Goal: Task Accomplishment & Management: Manage account settings

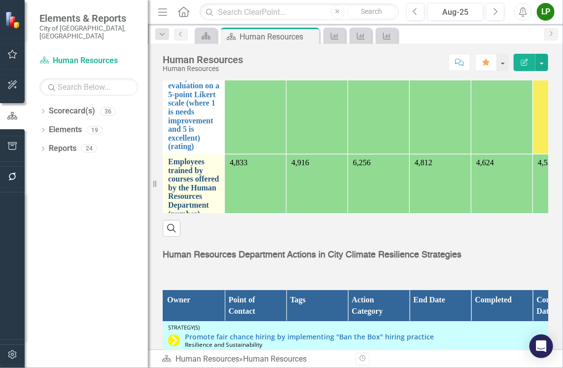
scroll to position [263, 0]
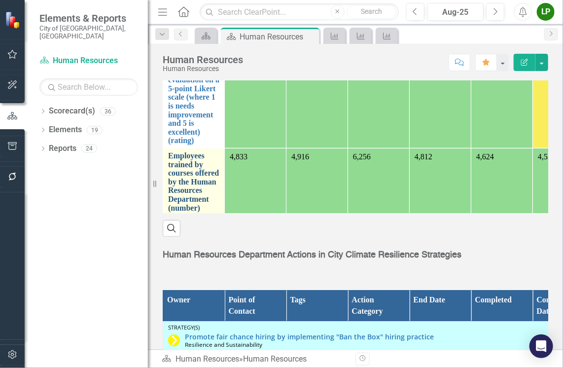
click at [193, 173] on link "Employees trained by courses offered by the Human Resources Department (number)" at bounding box center [193, 181] width 51 height 61
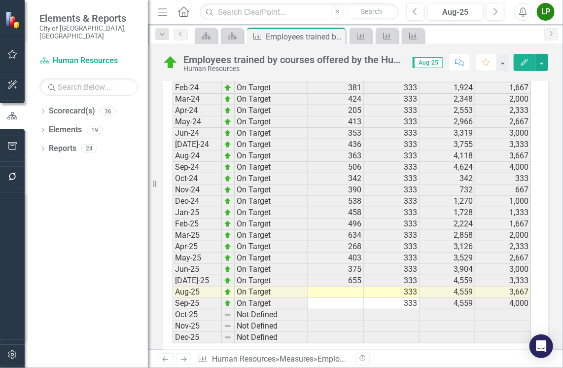
scroll to position [1374, 0]
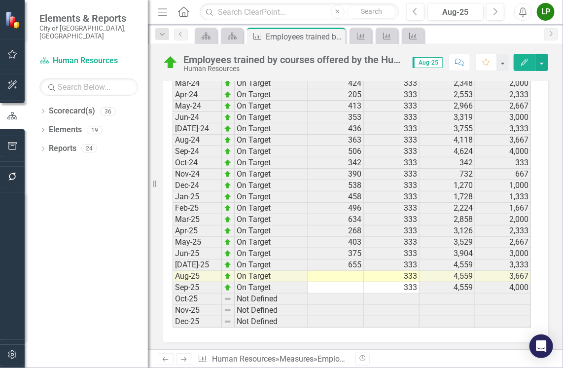
click at [331, 271] on td at bounding box center [336, 276] width 56 height 11
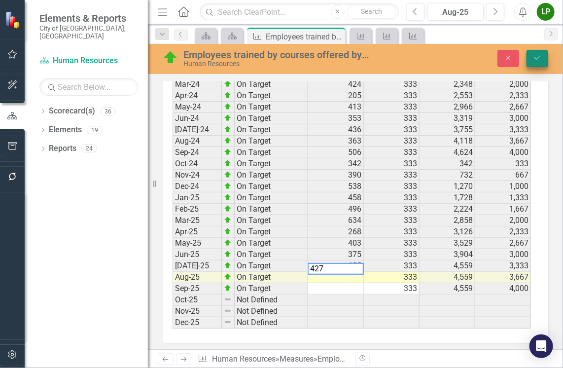
type textarea "427"
click at [538, 58] on icon "submit" at bounding box center [537, 58] width 6 height 4
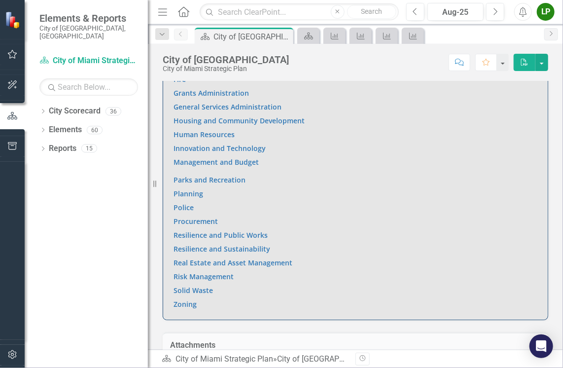
scroll to position [753, 0]
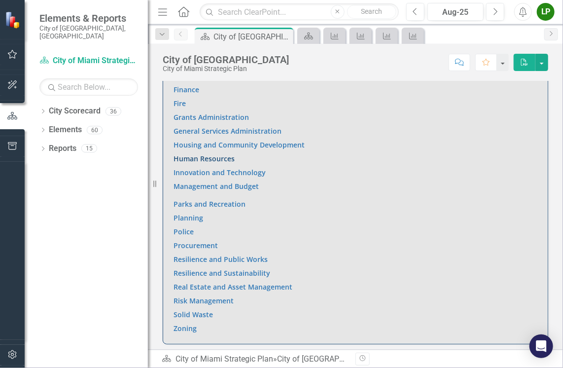
click at [198, 154] on link "Human Resources" at bounding box center [203, 158] width 61 height 9
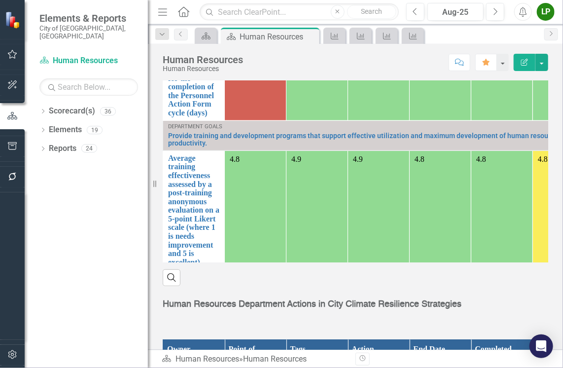
scroll to position [165, 0]
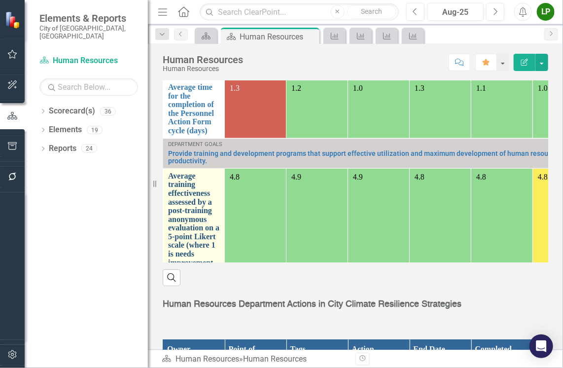
click at [190, 209] on link "Average training effectiveness assessed by a post-training anonymous evaluation…" at bounding box center [193, 231] width 51 height 121
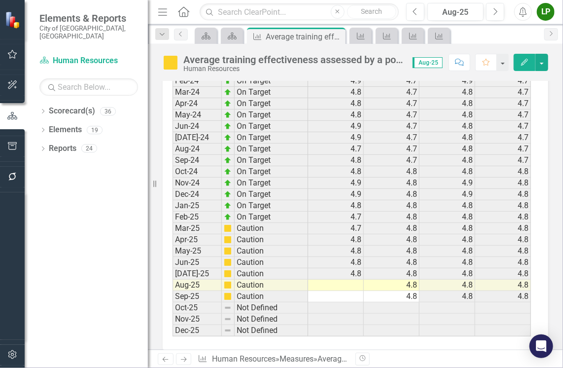
scroll to position [1389, 0]
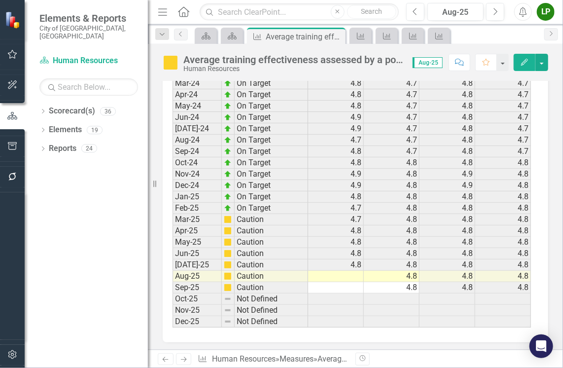
click at [353, 271] on td at bounding box center [336, 276] width 56 height 11
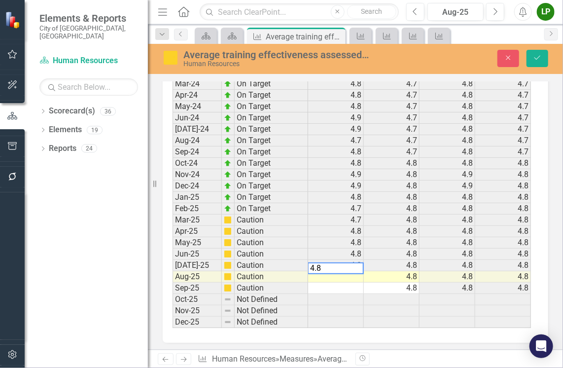
type textarea "4.8"
click at [375, 294] on td at bounding box center [392, 299] width 56 height 11
